Goal: Task Accomplishment & Management: Use online tool/utility

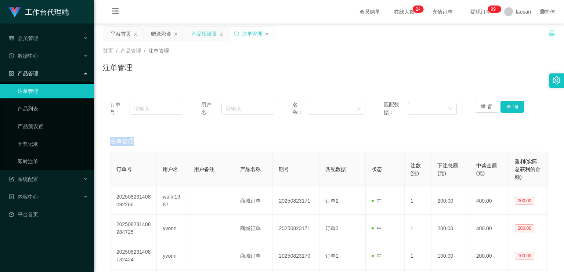
click at [201, 35] on div "产品预设置" at bounding box center [204, 34] width 26 height 14
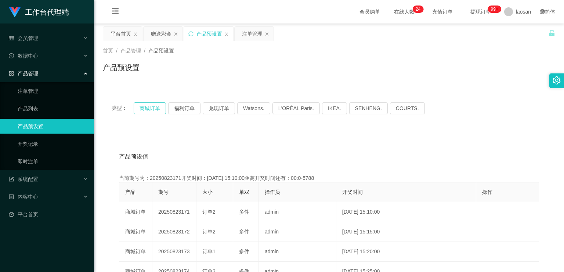
click at [154, 80] on button "商城订单" at bounding box center [150, 108] width 32 height 12
click at [201, 32] on div "注单管理" at bounding box center [252, 34] width 21 height 14
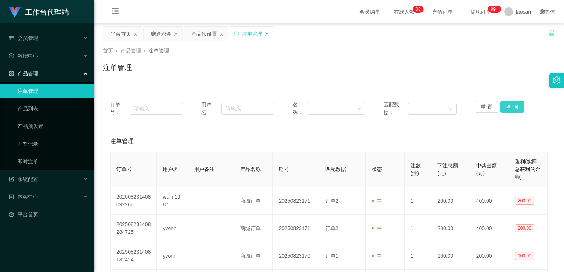
click at [201, 80] on button "查 询" at bounding box center [513, 107] width 24 height 12
click at [201, 80] on div "重 置 查 询" at bounding box center [511, 108] width 73 height 15
click at [201, 80] on button "查 询" at bounding box center [513, 107] width 24 height 12
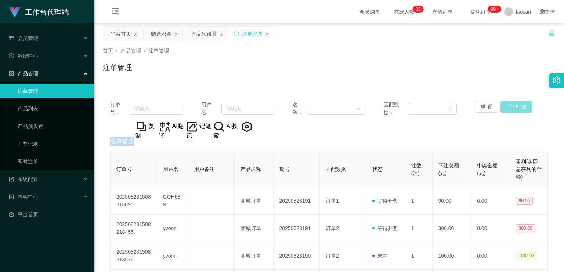
click at [201, 80] on div "重 置 查 询" at bounding box center [511, 108] width 73 height 15
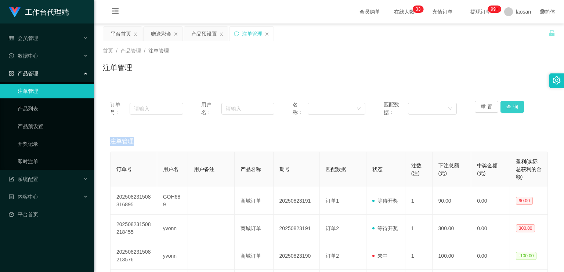
click at [201, 80] on button "查 询" at bounding box center [513, 107] width 24 height 12
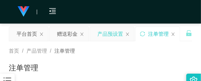
click at [110, 33] on div "产品预设置" at bounding box center [110, 34] width 26 height 14
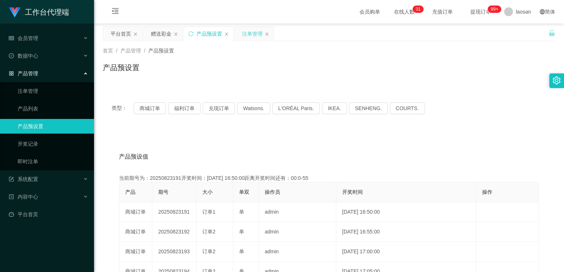
click at [201, 36] on div "注单管理" at bounding box center [252, 34] width 21 height 14
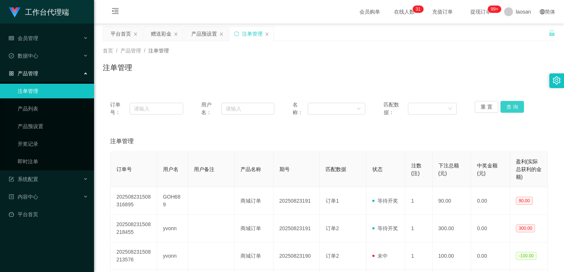
click at [201, 80] on button "查 询" at bounding box center [513, 107] width 24 height 12
click at [201, 80] on div "重 置 查 询" at bounding box center [511, 108] width 73 height 15
click at [201, 80] on button "查 询" at bounding box center [513, 107] width 24 height 12
